Goal: Transaction & Acquisition: Purchase product/service

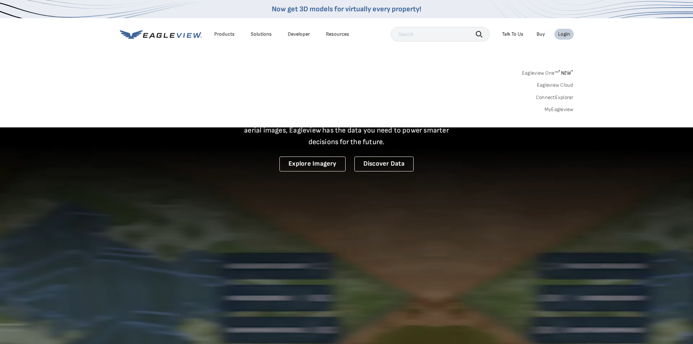
click at [564, 112] on link "MyEagleview" at bounding box center [559, 109] width 29 height 7
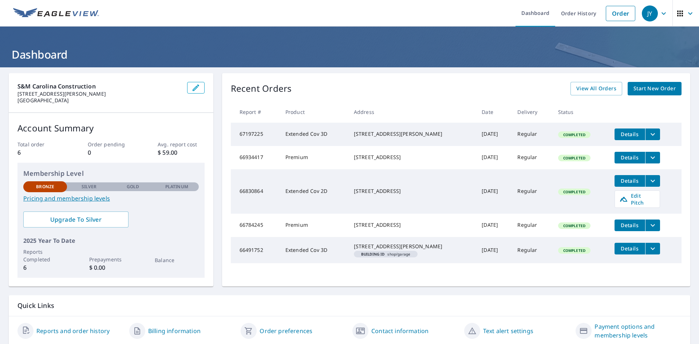
click at [656, 92] on span "Start New Order" at bounding box center [654, 88] width 42 height 9
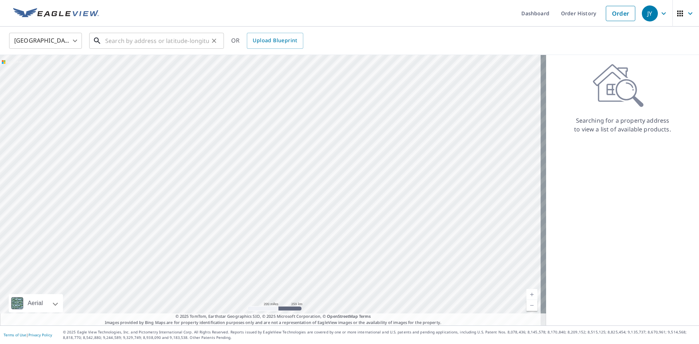
click at [152, 38] on input "text" at bounding box center [157, 41] width 104 height 20
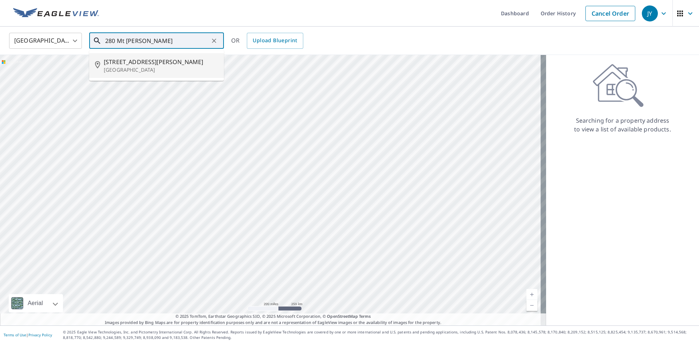
click at [156, 77] on li "[STREET_ADDRESS][PERSON_NAME]" at bounding box center [156, 65] width 135 height 25
type input "[STREET_ADDRESS][PERSON_NAME]"
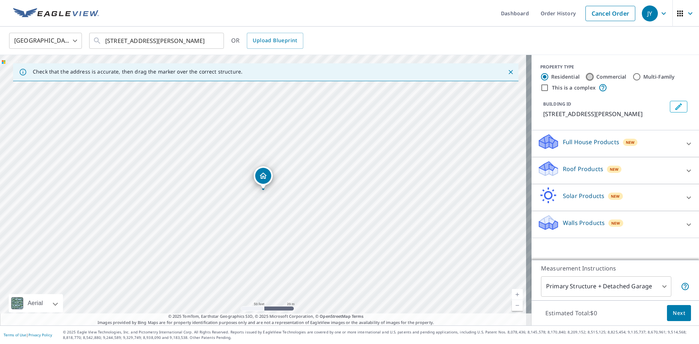
click at [586, 75] on input "Commercial" at bounding box center [589, 76] width 9 height 9
radio input "true"
type input "4"
click at [634, 149] on div "Roof Products New" at bounding box center [608, 143] width 143 height 21
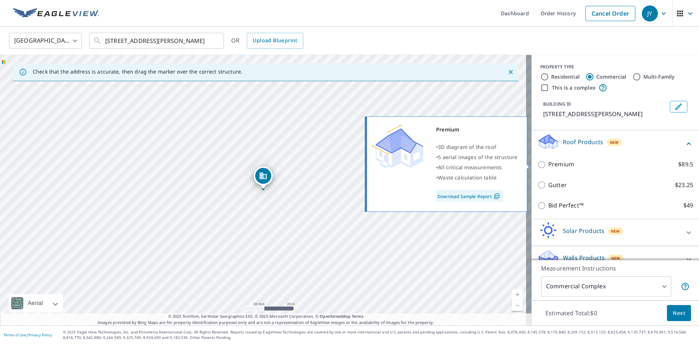
click at [538, 162] on input "Premium $89.5" at bounding box center [542, 164] width 11 height 9
checkbox input "true"
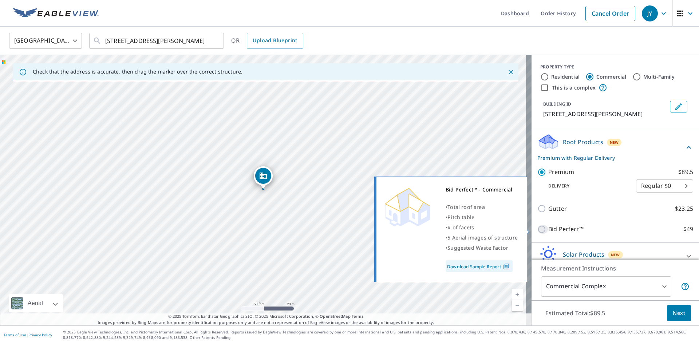
click at [541, 229] on input "Bid Perfect™ $49" at bounding box center [542, 229] width 11 height 9
checkbox input "true"
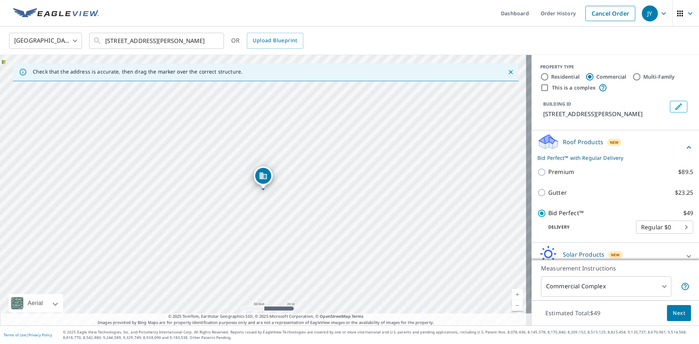
scroll to position [37, 0]
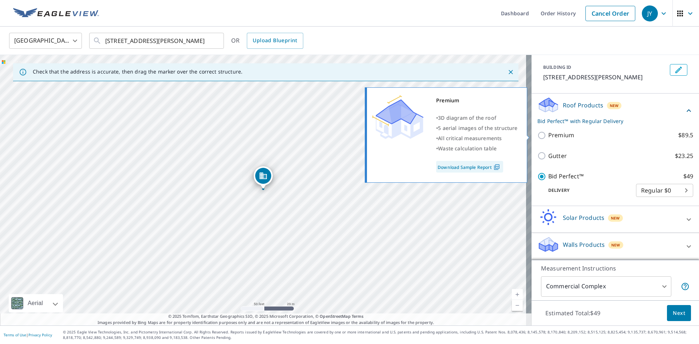
click at [537, 135] on input "Premium $89.5" at bounding box center [542, 135] width 11 height 9
checkbox input "true"
checkbox input "false"
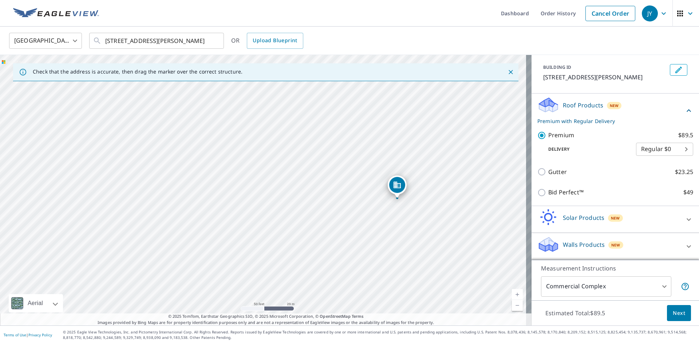
drag, startPoint x: 425, startPoint y: 230, endPoint x: 380, endPoint y: 250, distance: 49.2
click at [380, 250] on div "[STREET_ADDRESS][PERSON_NAME]" at bounding box center [265, 190] width 531 height 270
click at [638, 289] on body "JY JY Dashboard Order History Cancel Order JY [GEOGRAPHIC_DATA] [GEOGRAPHIC_DAT…" at bounding box center [349, 172] width 699 height 344
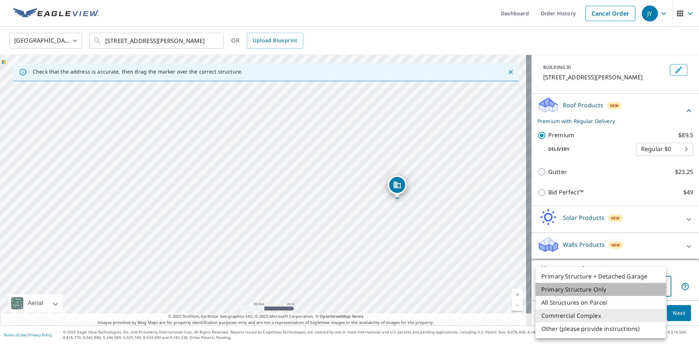
click at [627, 292] on li "Primary Structure Only" at bounding box center [600, 289] width 130 height 13
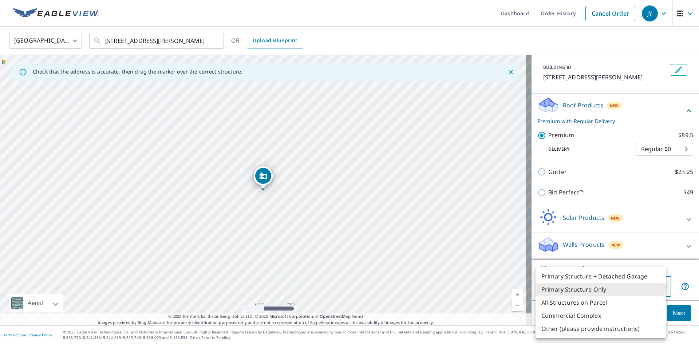
click at [599, 287] on body "JY JY Dashboard Order History Cancel Order JY [GEOGRAPHIC_DATA] [GEOGRAPHIC_DAT…" at bounding box center [349, 172] width 699 height 344
click at [618, 300] on li "All Structures on Parcel" at bounding box center [600, 302] width 130 height 13
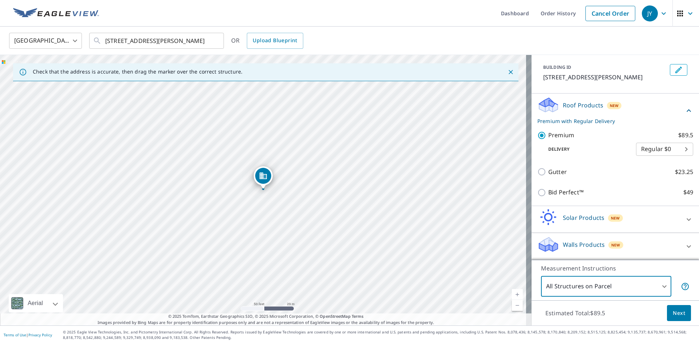
click at [658, 286] on body "JY JY Dashboard Order History Cancel Order JY [GEOGRAPHIC_DATA] [GEOGRAPHIC_DAT…" at bounding box center [349, 172] width 699 height 344
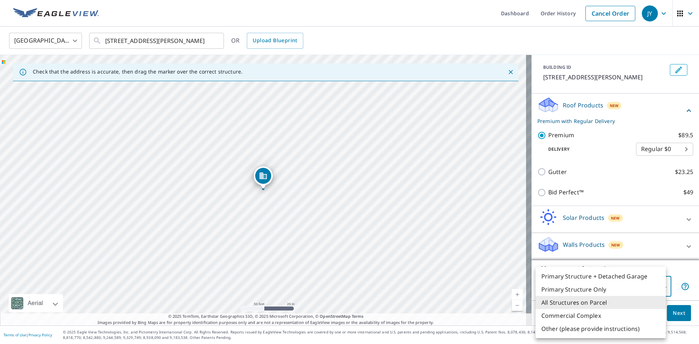
click at [639, 291] on li "Primary Structure Only" at bounding box center [600, 289] width 130 height 13
type input "2"
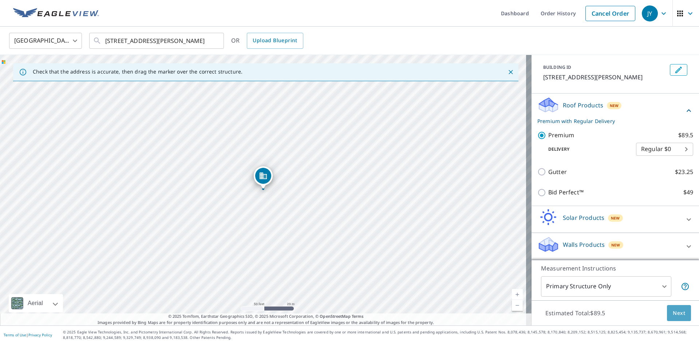
click at [679, 318] on button "Next" at bounding box center [679, 313] width 24 height 16
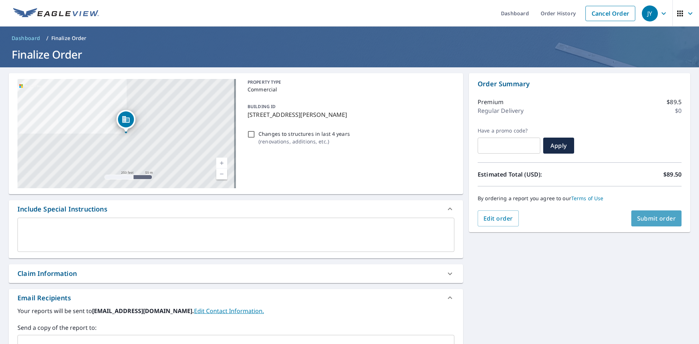
click at [662, 215] on span "Submit order" at bounding box center [656, 218] width 39 height 8
